Goal: Task Accomplishment & Management: Complete application form

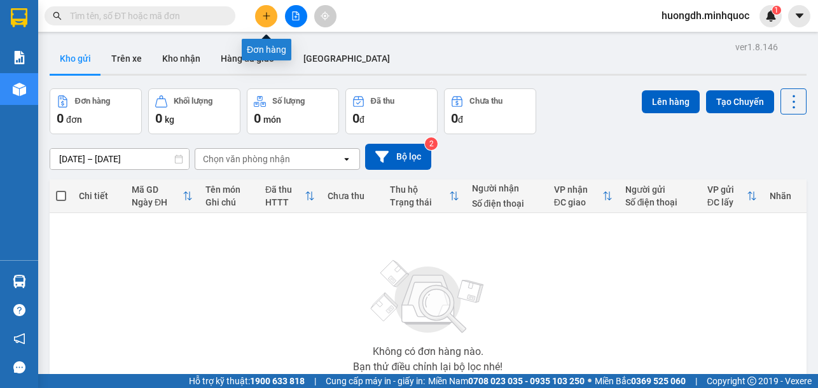
click at [265, 18] on icon "plus" at bounding box center [266, 15] width 9 height 9
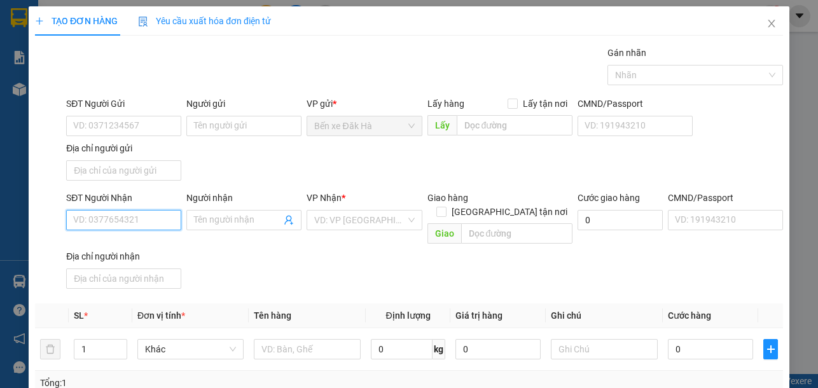
click at [119, 220] on input "SĐT Người Nhận" at bounding box center [123, 220] width 115 height 20
click at [149, 240] on div "0938916681 - Mai" at bounding box center [122, 246] width 99 height 14
type input "0938916681"
type input "Mai"
checkbox input "true"
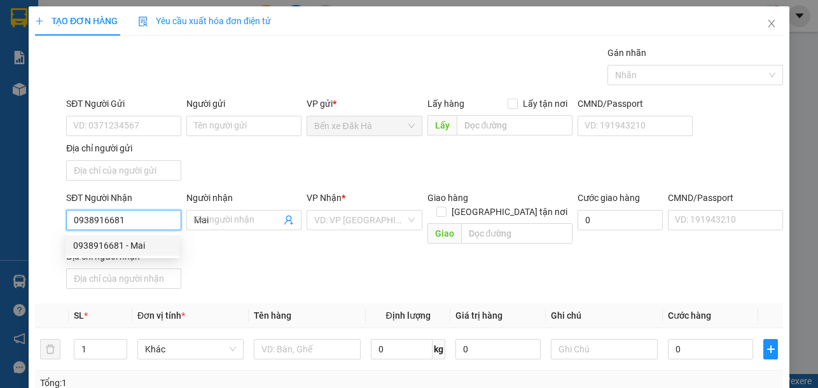
type input "BÌNH HƯNG BÌNH CHÁNH"
type input "120.000"
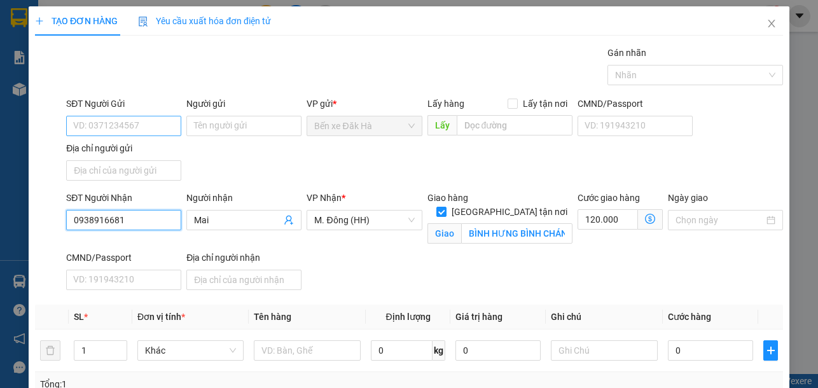
type input "0938916681"
click at [78, 122] on input "SĐT Người Gửi" at bounding box center [123, 126] width 115 height 20
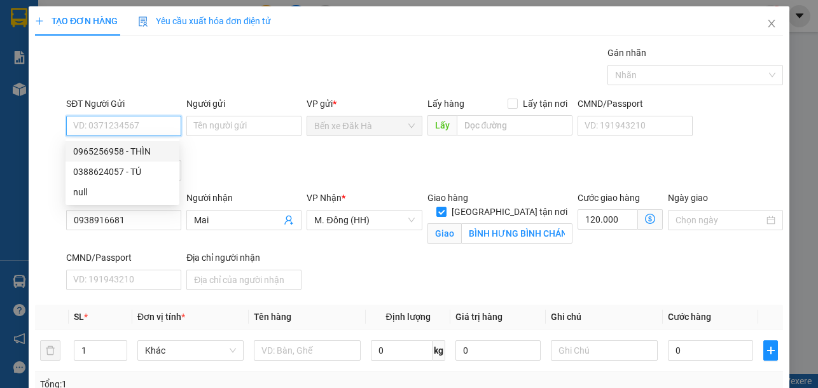
click at [120, 153] on div "0965256958 - THÌN" at bounding box center [122, 151] width 99 height 14
type input "0965256958"
type input "THÌN"
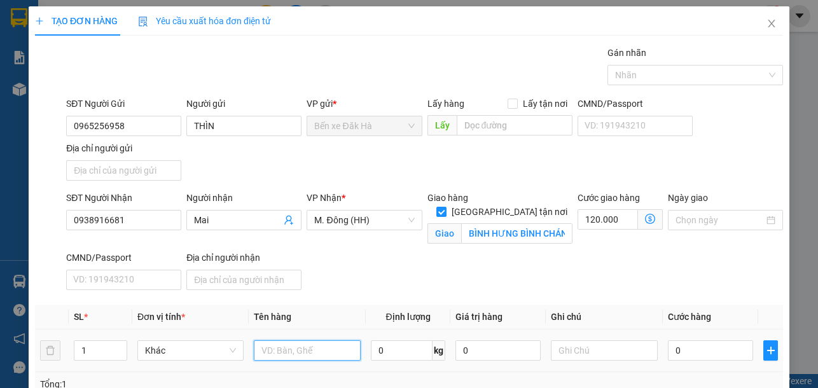
click at [280, 351] on input "text" at bounding box center [307, 350] width 106 height 20
type input "thùng"
click at [694, 349] on input "0" at bounding box center [710, 350] width 85 height 20
type input "8"
type input "120.008"
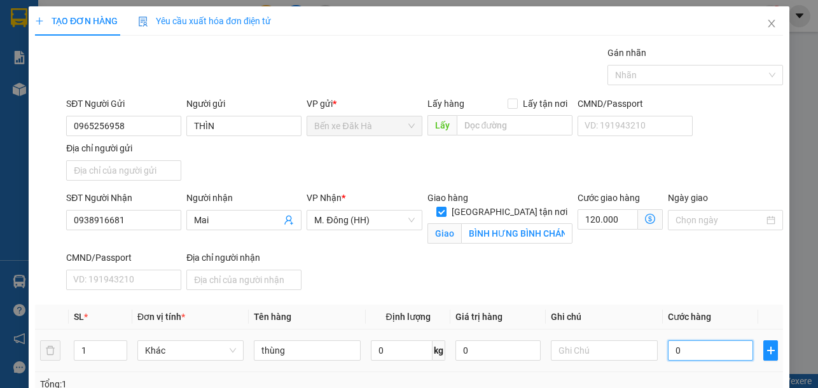
type input "120.008"
type input "80"
type input "120.080"
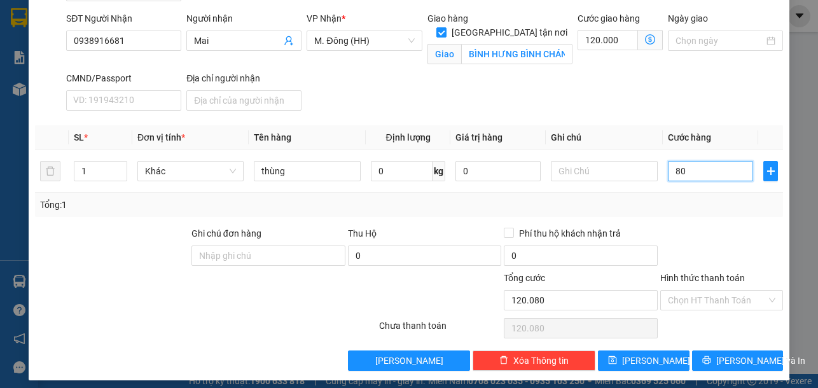
scroll to position [187, 0]
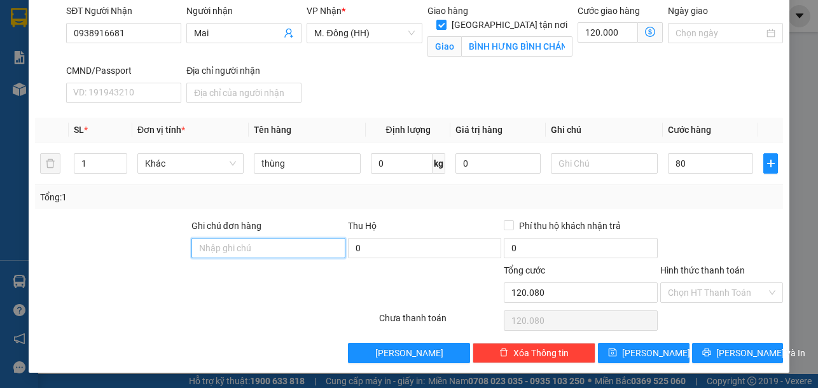
type input "80.000"
type input "200.000"
click at [213, 246] on input "Ghi chú đơn hàng" at bounding box center [269, 248] width 154 height 20
type input "DH"
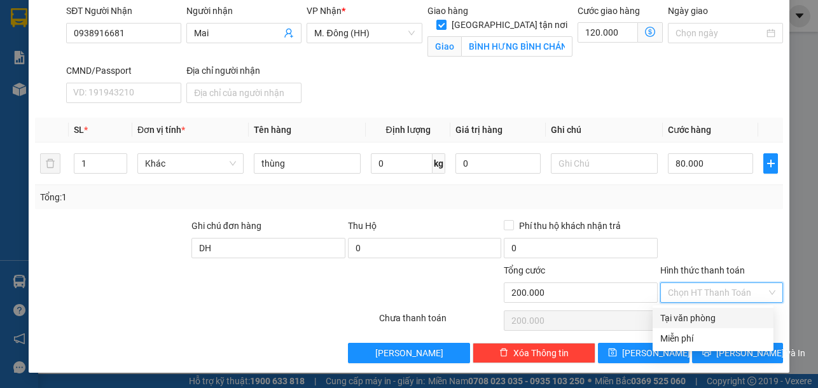
click at [680, 293] on input "Hình thức thanh toán" at bounding box center [717, 292] width 99 height 19
click at [688, 316] on div "Tại văn phòng" at bounding box center [713, 318] width 106 height 14
type input "0"
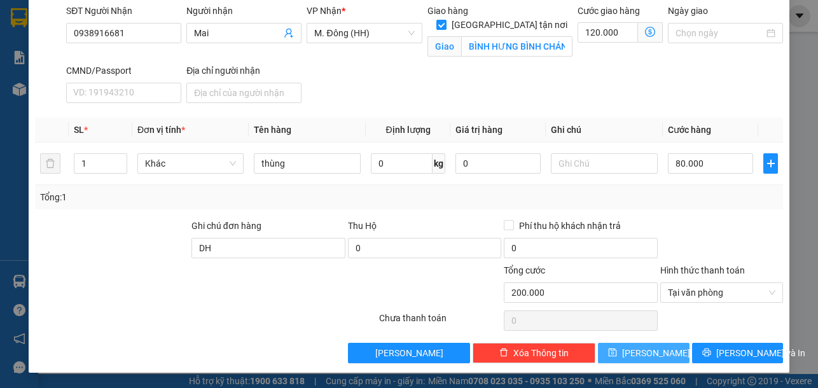
drag, startPoint x: 667, startPoint y: 351, endPoint x: 665, endPoint y: 250, distance: 101.2
click at [665, 309] on div "Transit Pickup Surcharge Ids Transit Deliver Surcharge Ids Transit Deliver Surc…" at bounding box center [409, 111] width 748 height 505
click at [665, 250] on div at bounding box center [721, 241] width 125 height 45
click at [663, 354] on button "[PERSON_NAME]" at bounding box center [643, 353] width 91 height 20
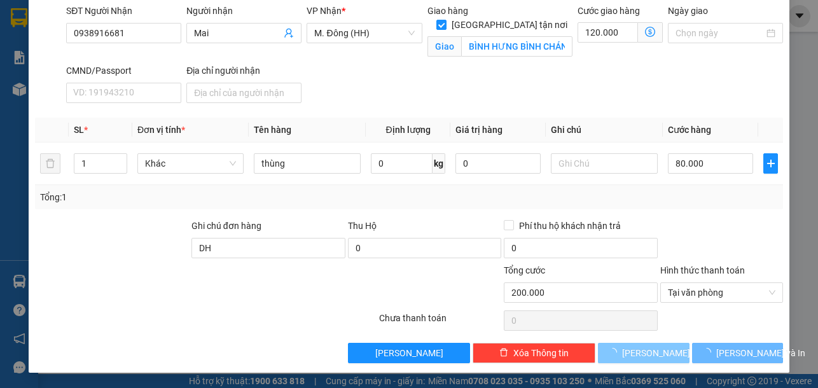
checkbox input "false"
type input "0"
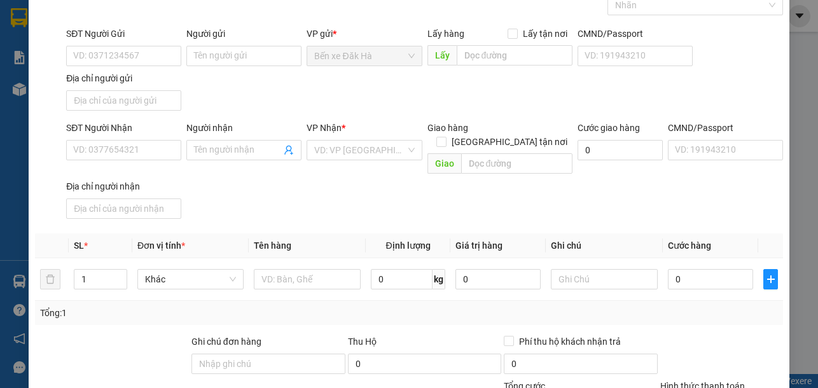
scroll to position [0, 0]
